Goal: Information Seeking & Learning: Find specific fact

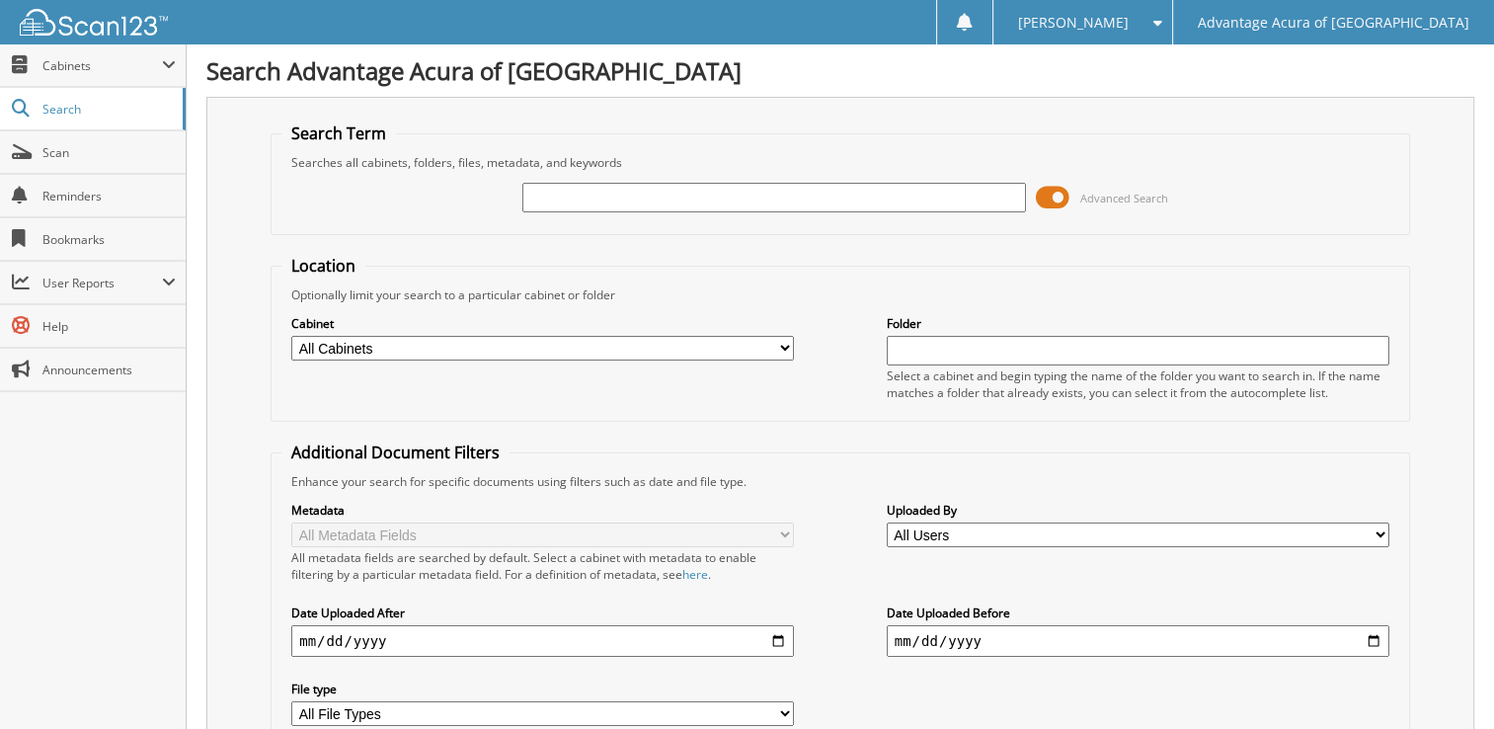
click at [562, 190] on input "text" at bounding box center [774, 198] width 503 height 30
type input "36798"
click at [1059, 195] on span at bounding box center [1053, 198] width 34 height 30
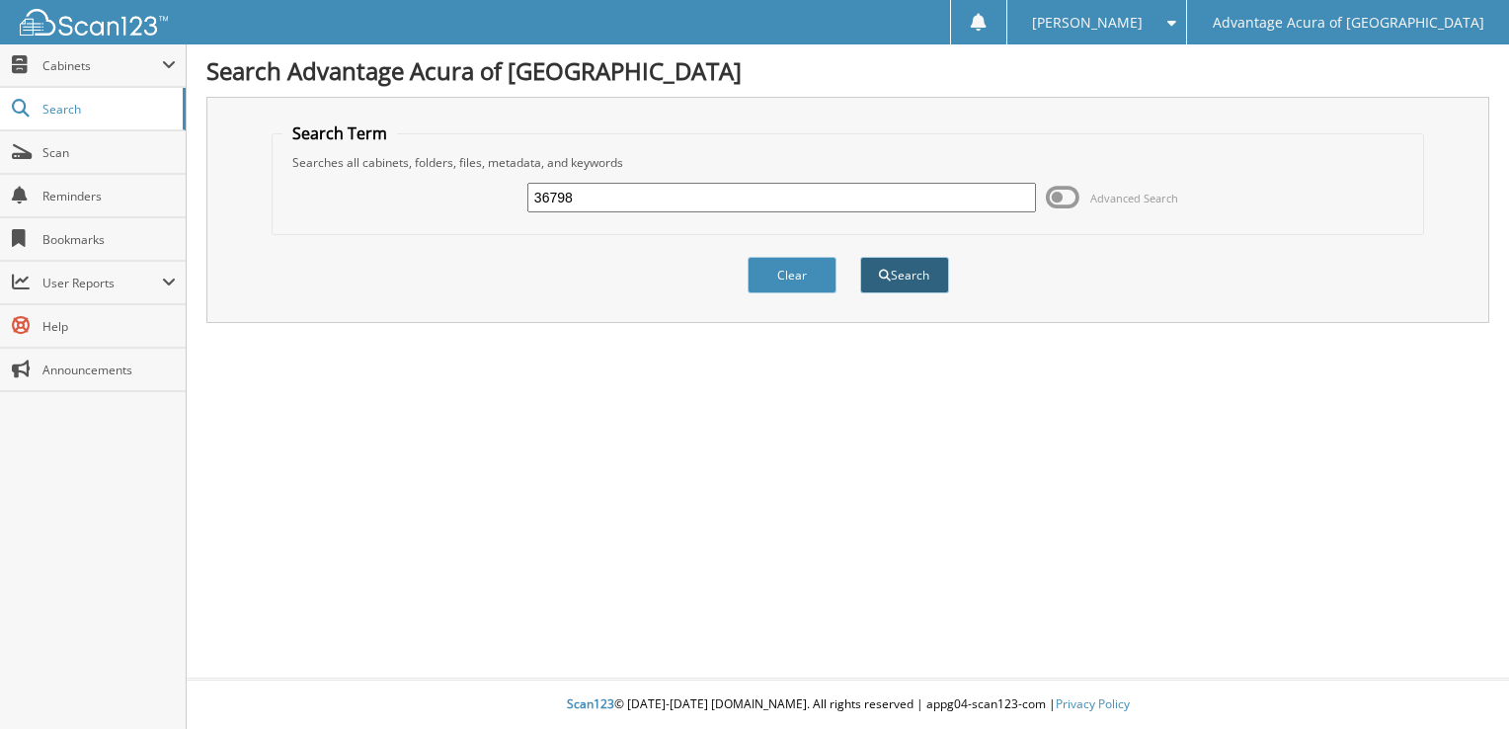
click at [935, 282] on button "Search" at bounding box center [904, 275] width 89 height 37
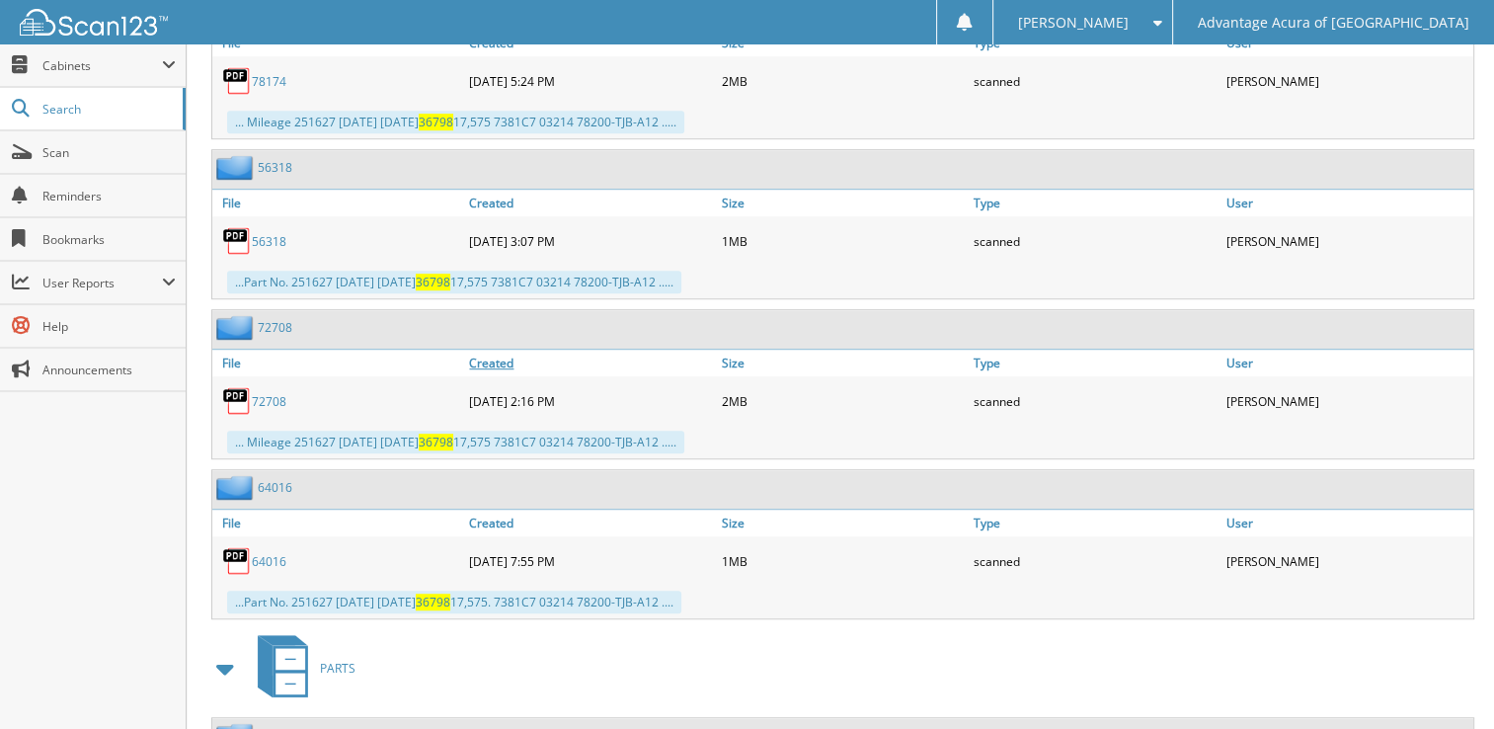
scroll to position [1425, 0]
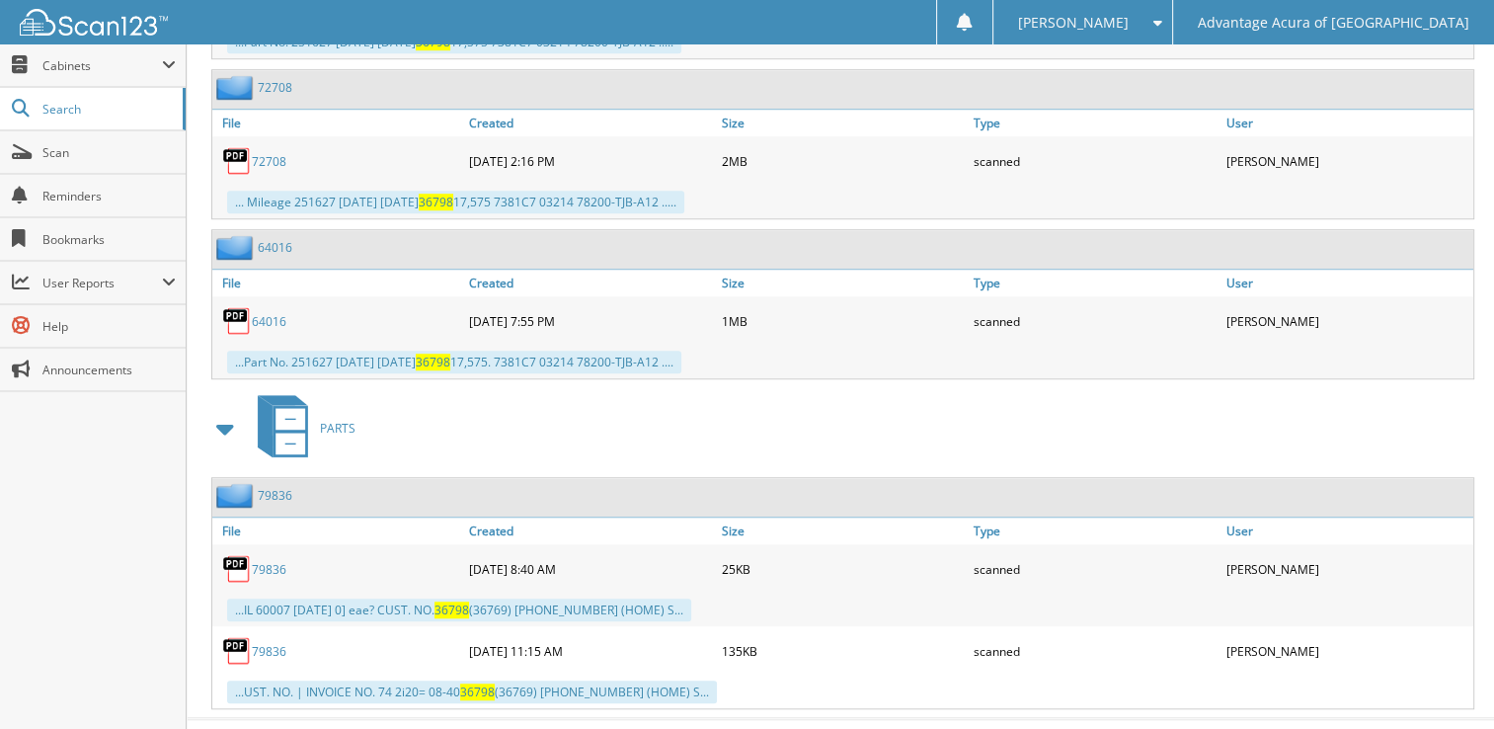
click at [227, 554] on img at bounding box center [237, 569] width 30 height 30
click at [248, 554] on img at bounding box center [237, 569] width 30 height 30
click at [261, 561] on link "79836" at bounding box center [269, 569] width 35 height 17
click at [273, 643] on link "79836" at bounding box center [269, 651] width 35 height 17
